Goal: Complete application form

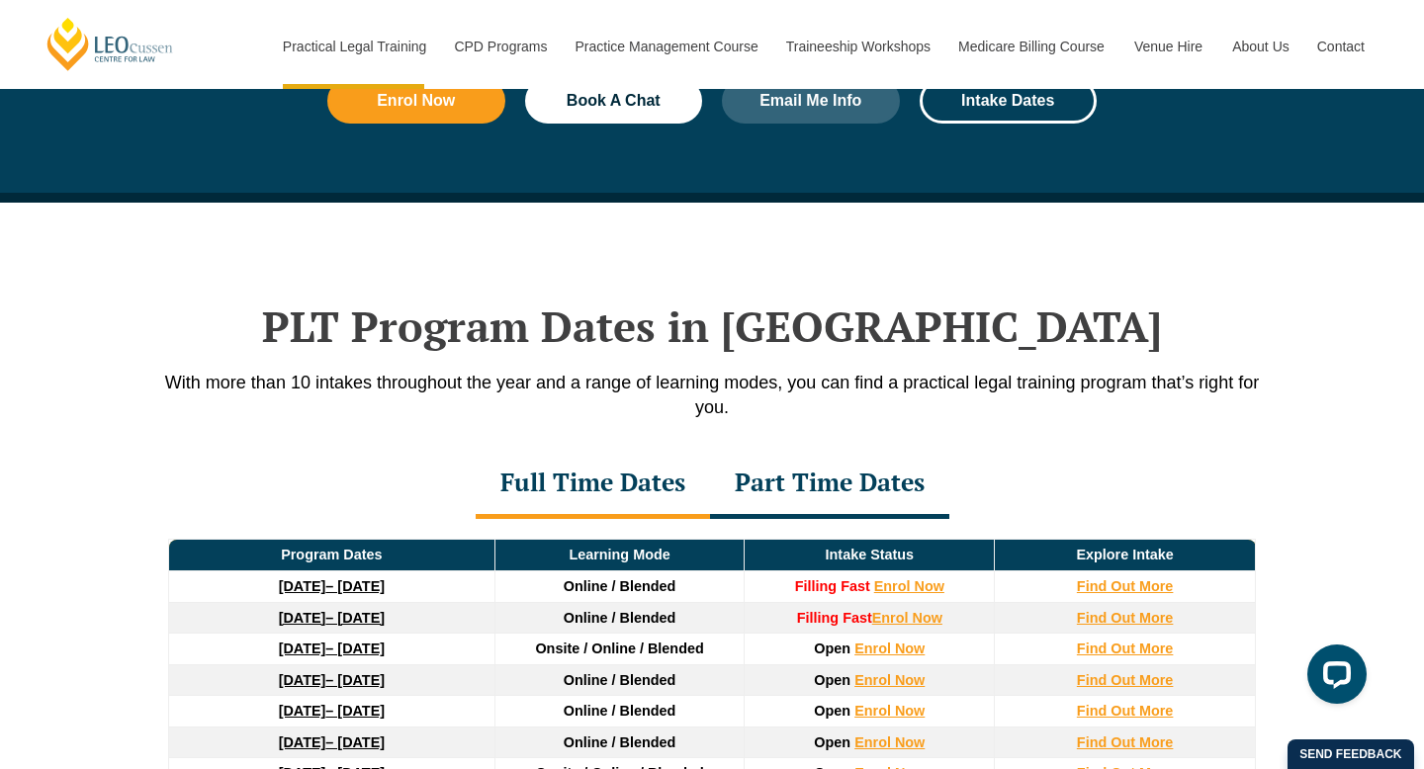
scroll to position [2457, 0]
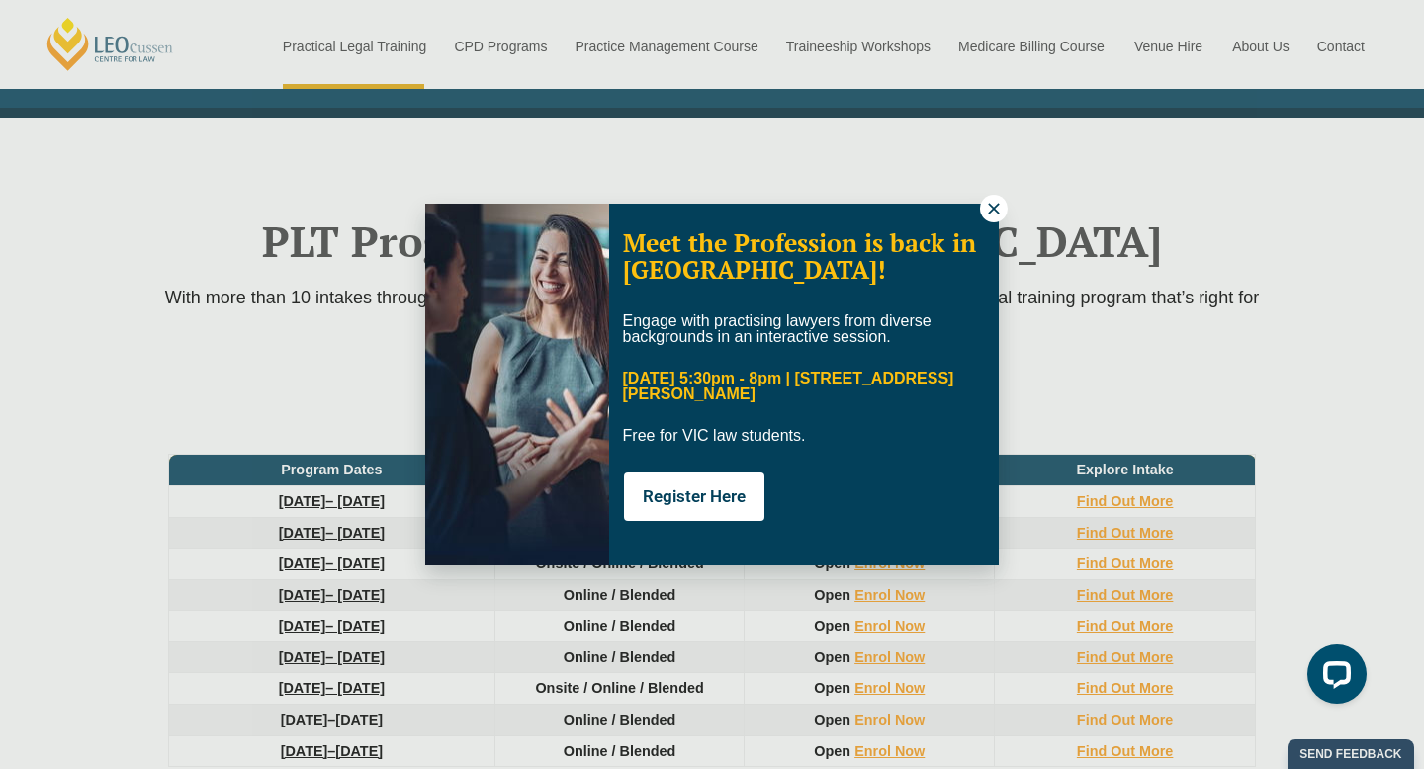
click at [990, 216] on icon at bounding box center [994, 209] width 18 height 18
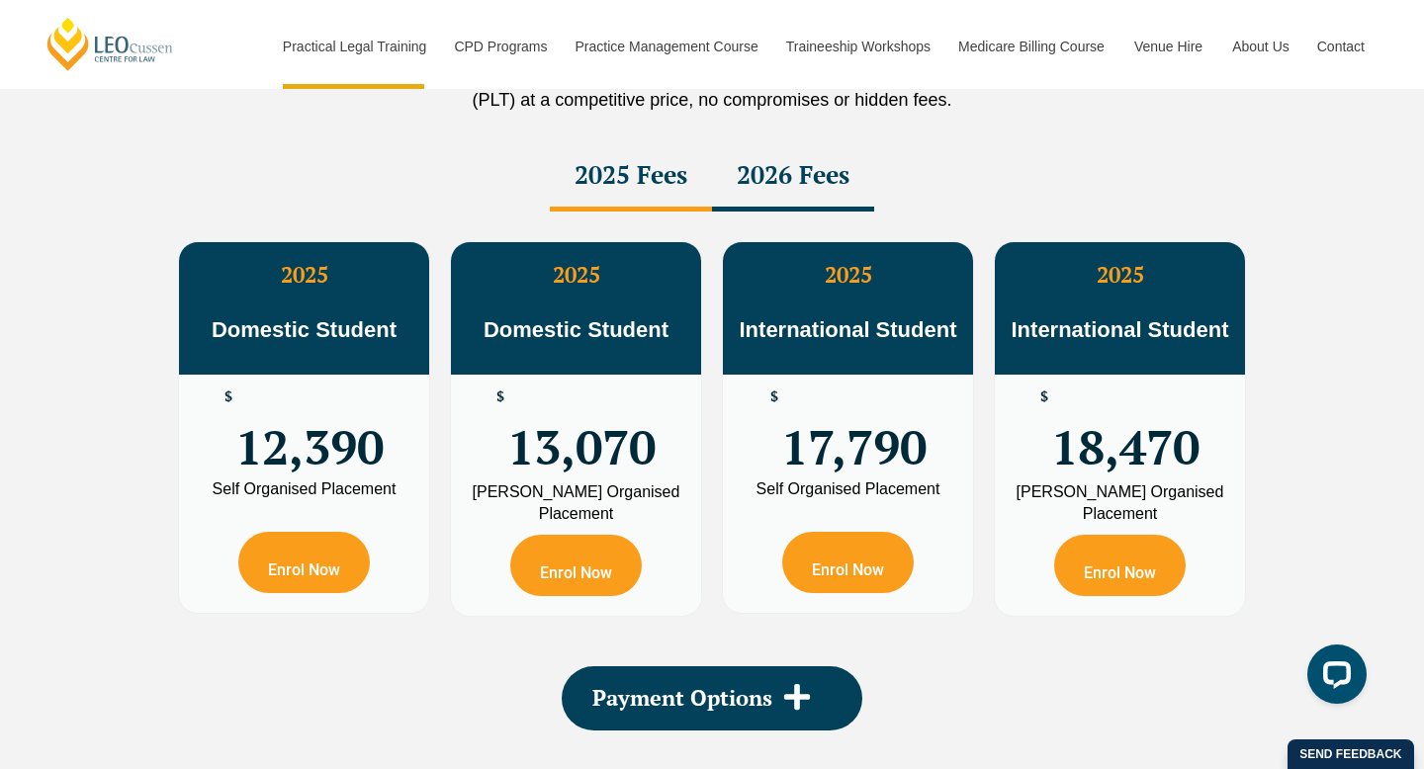
scroll to position [3726, 0]
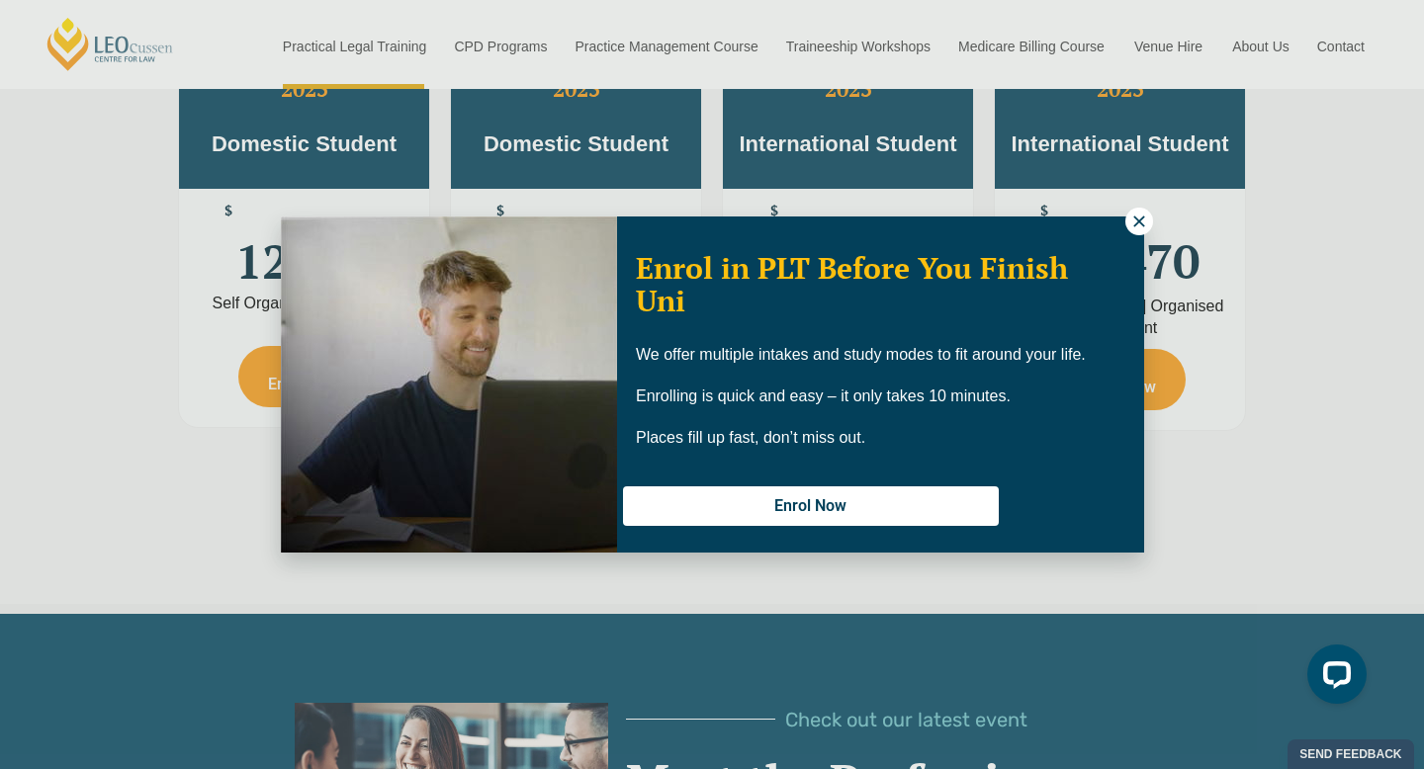
click at [1141, 225] on icon at bounding box center [1139, 222] width 18 height 18
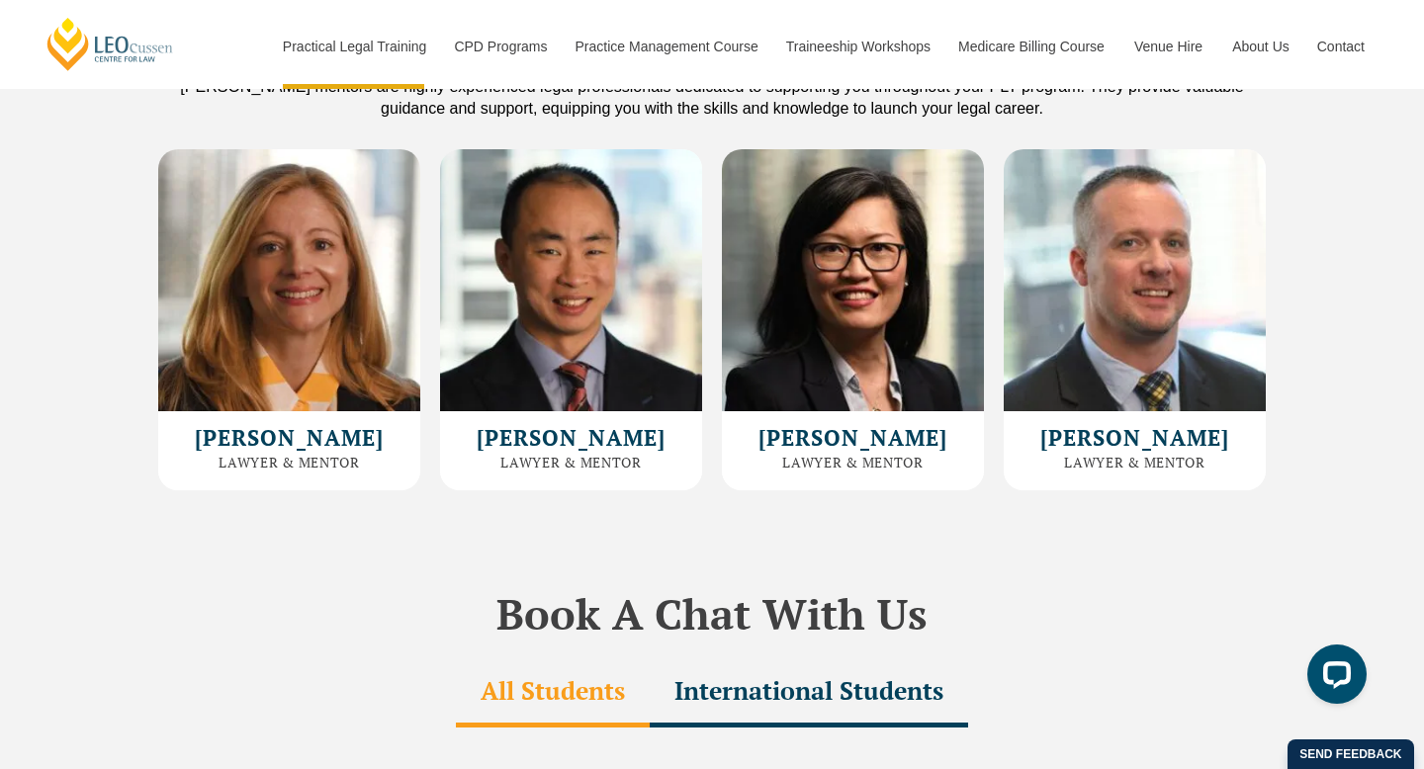
scroll to position [5464, 0]
